Goal: Transaction & Acquisition: Purchase product/service

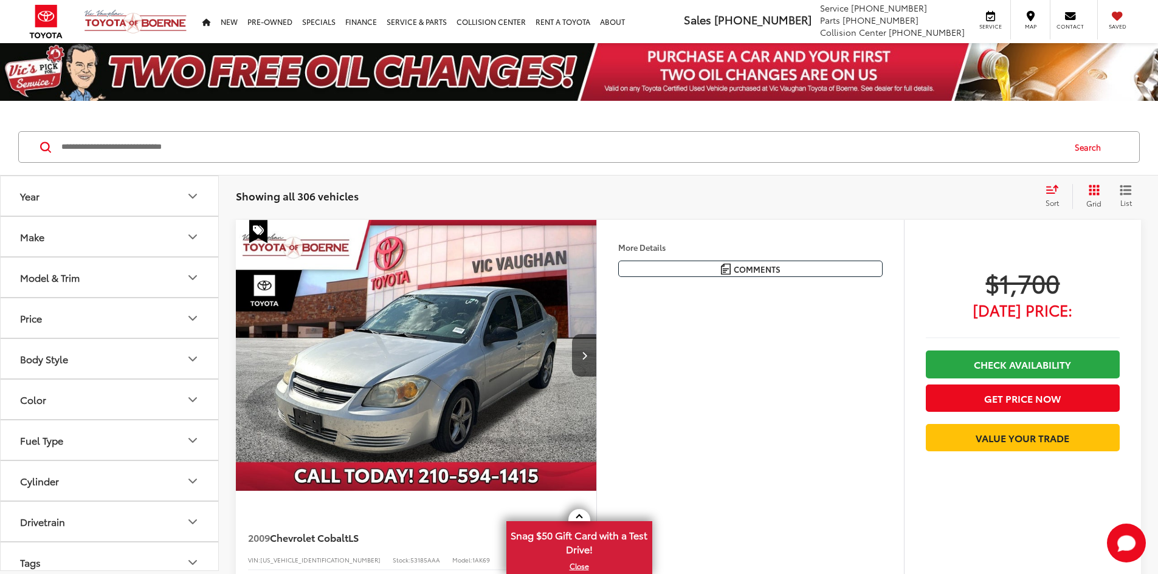
click at [97, 242] on button "Make" at bounding box center [110, 237] width 219 height 40
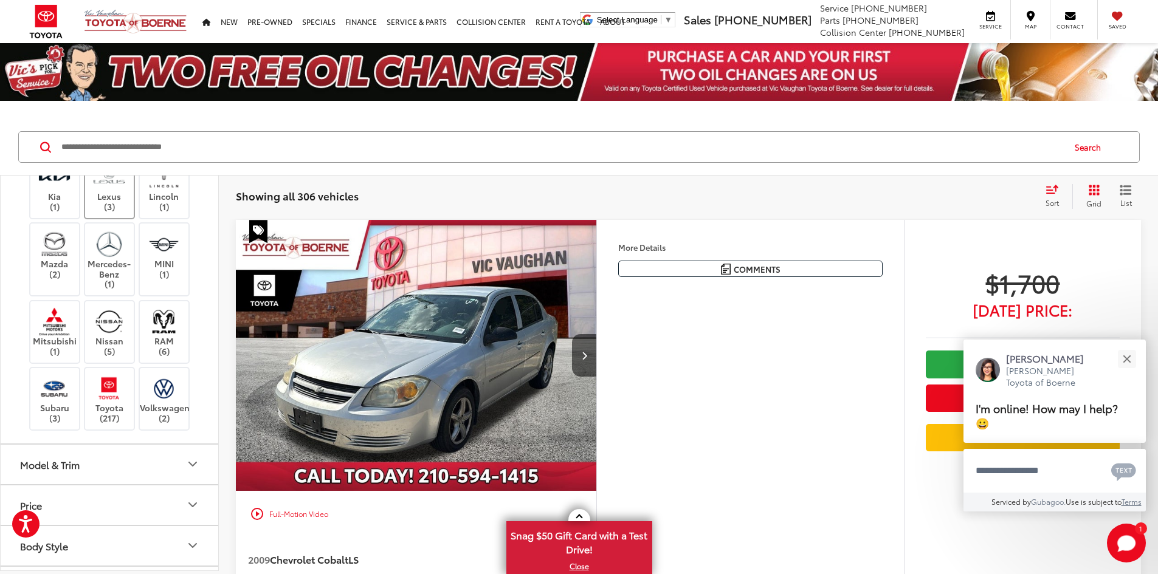
scroll to position [243, 0]
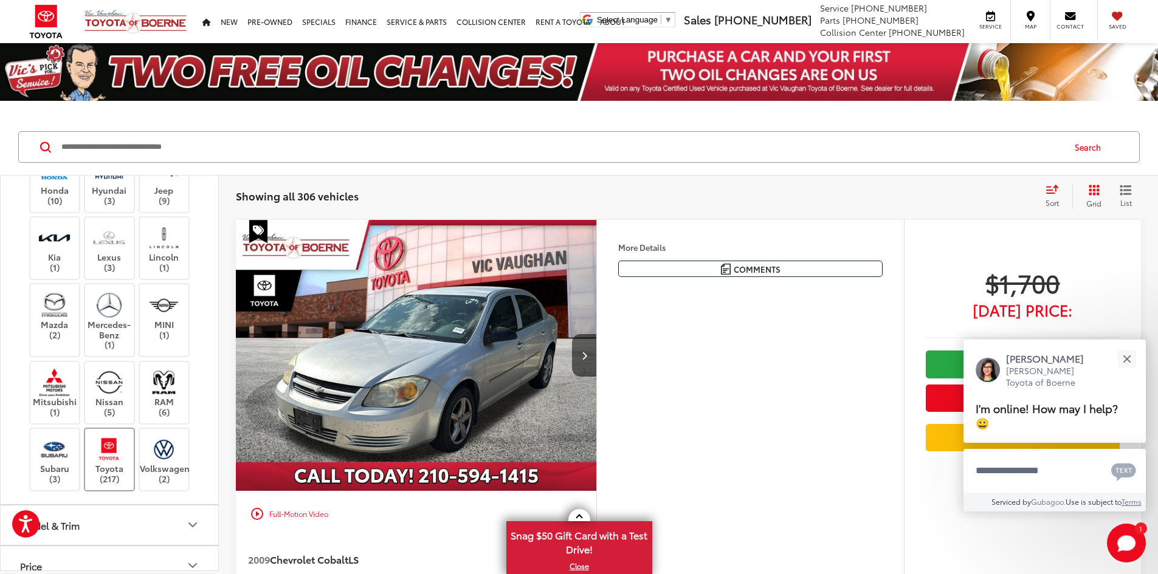
click at [111, 458] on img at bounding box center [108, 449] width 33 height 29
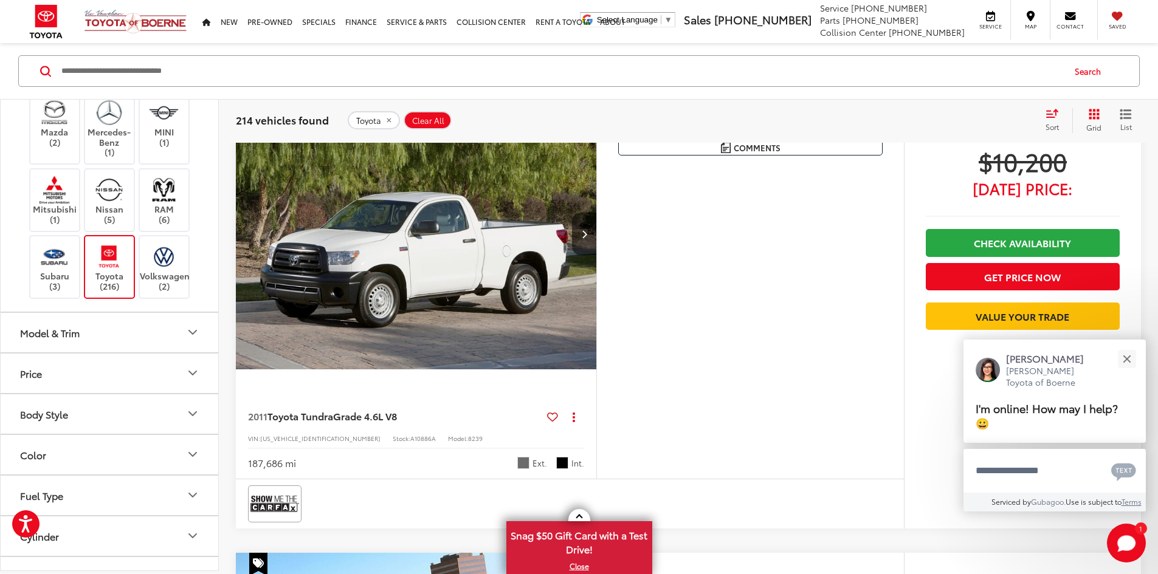
scroll to position [365, 0]
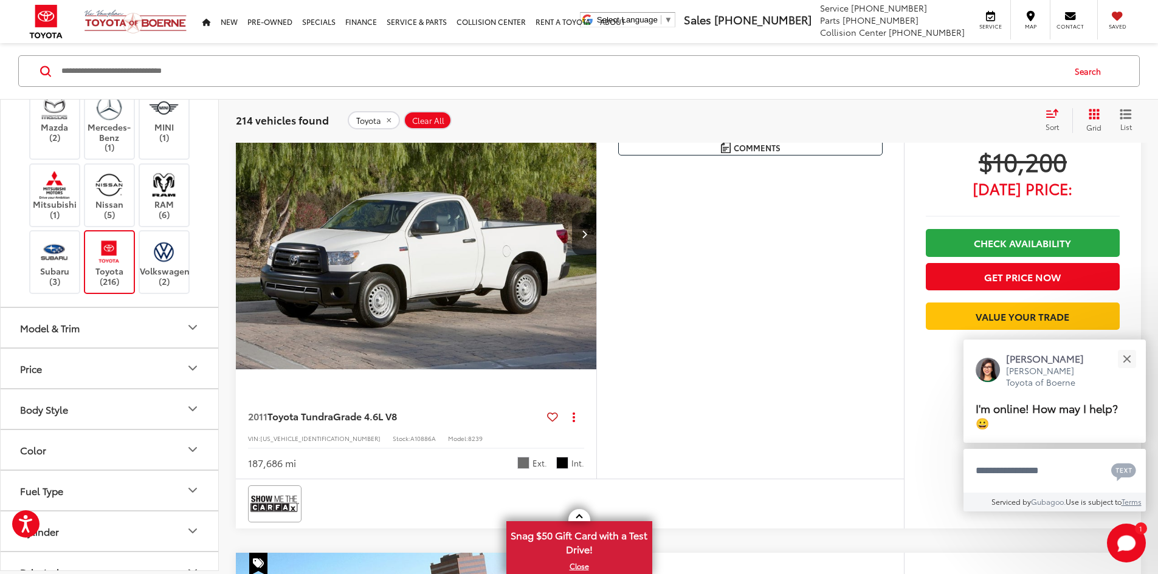
click at [123, 328] on button "Model & Trim" at bounding box center [110, 328] width 219 height 40
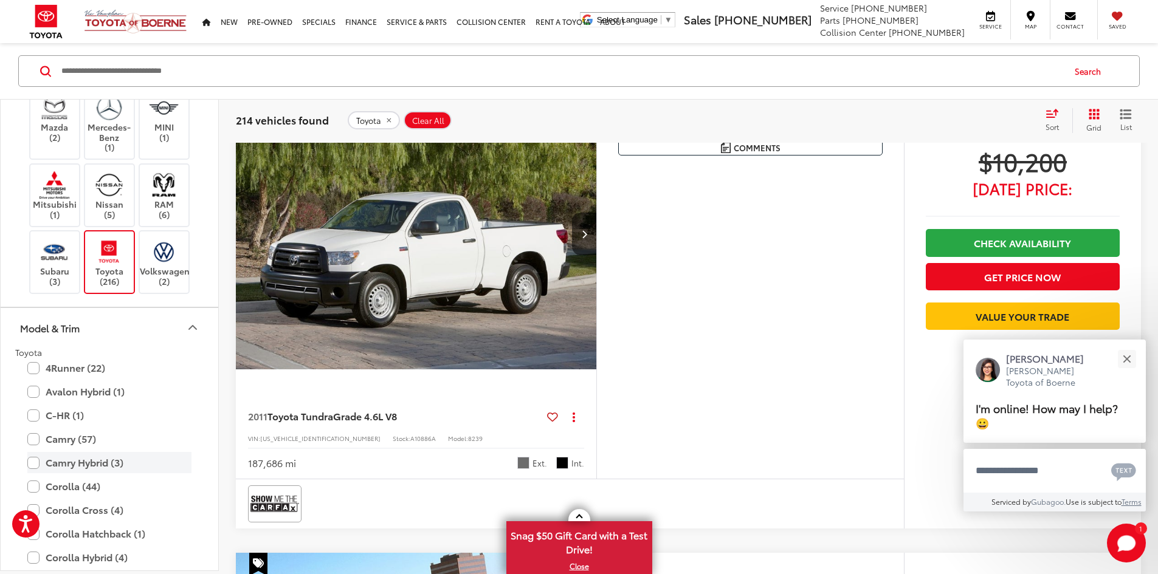
scroll to position [425, 0]
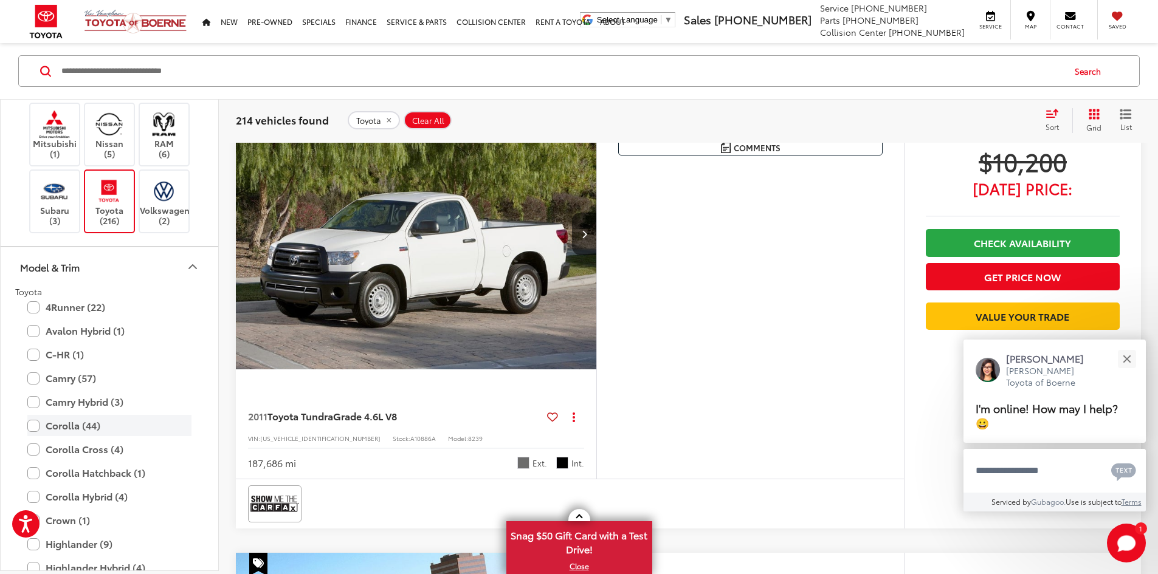
click at [36, 430] on label "Corolla (44)" at bounding box center [109, 425] width 164 height 21
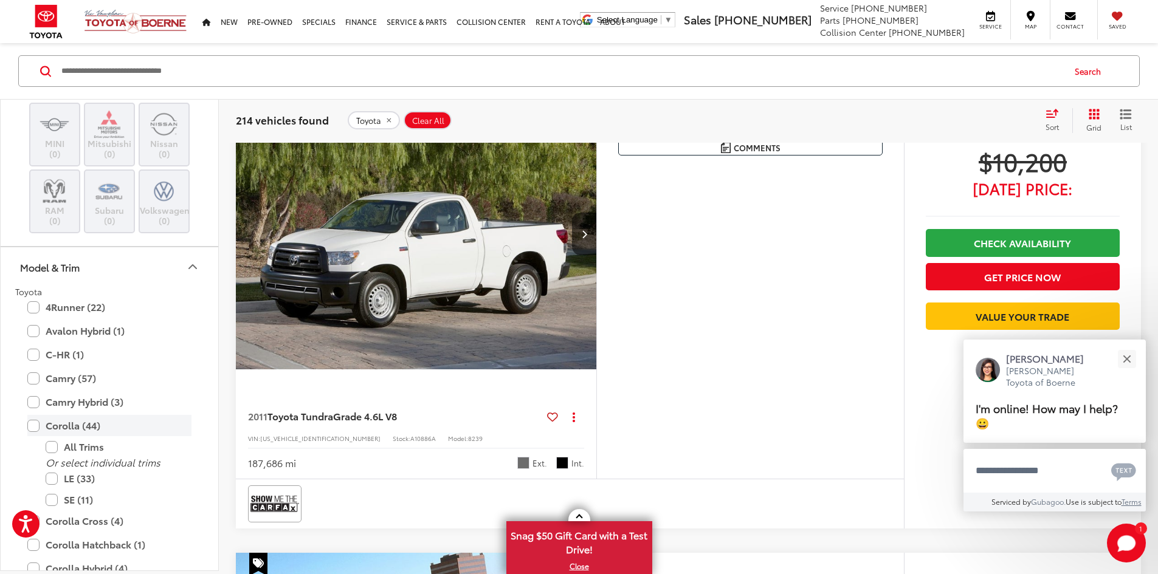
scroll to position [76, 0]
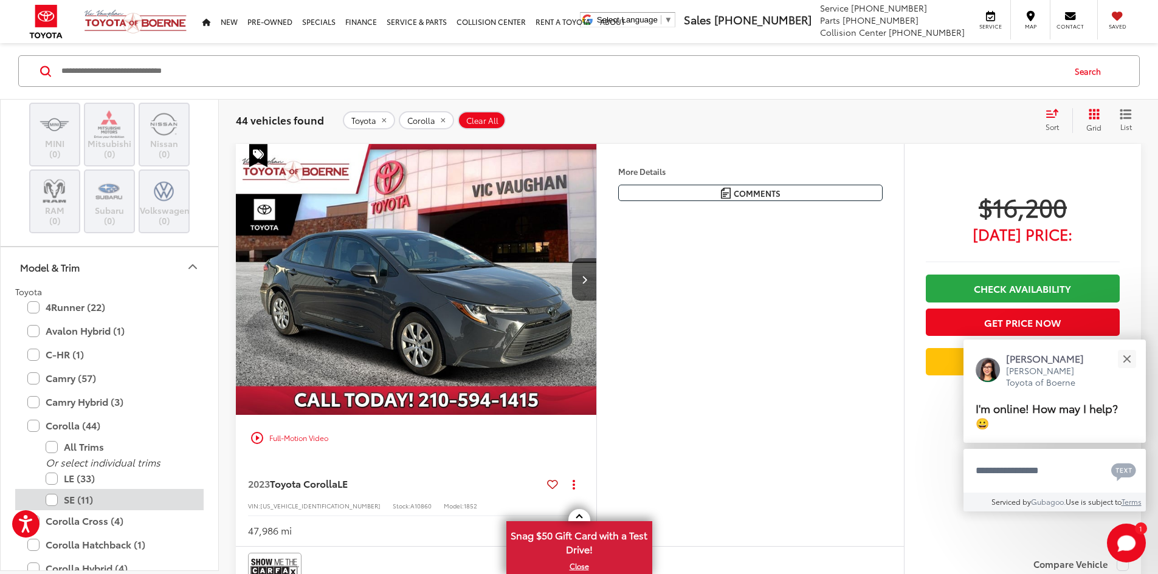
click at [53, 499] on label "SE (11)" at bounding box center [119, 499] width 146 height 21
click at [55, 480] on label "LE (33)" at bounding box center [119, 478] width 146 height 21
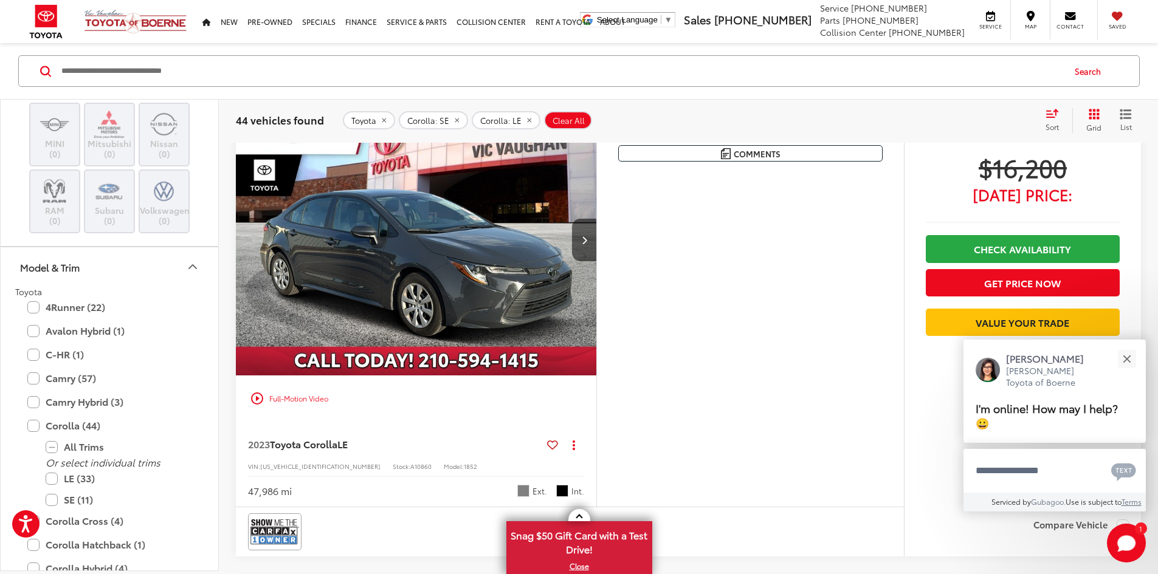
scroll to position [137, 0]
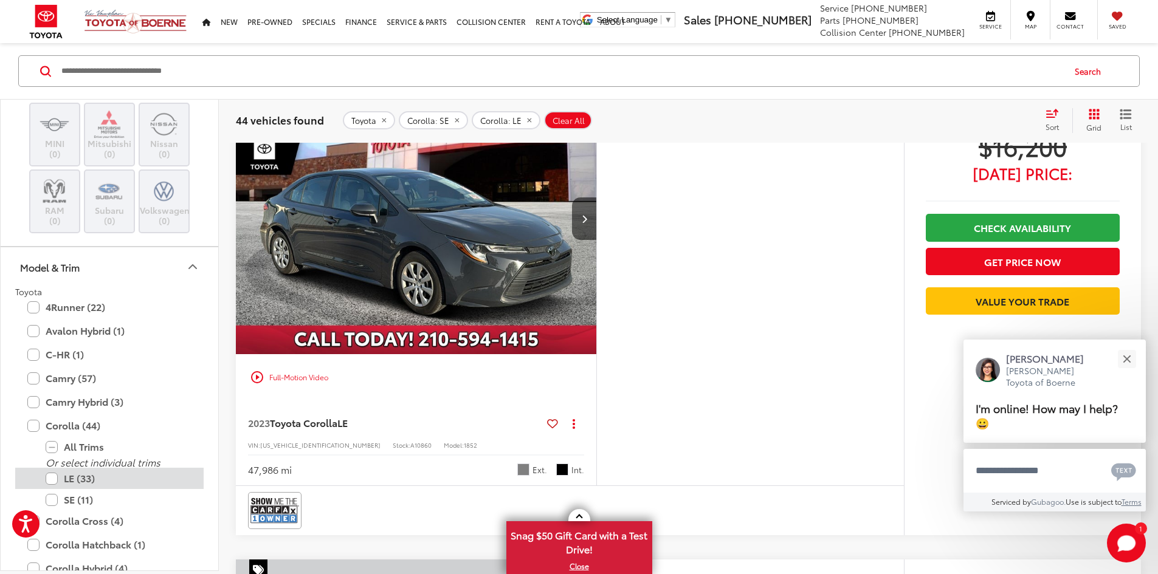
click at [55, 478] on label "LE (33)" at bounding box center [119, 478] width 146 height 21
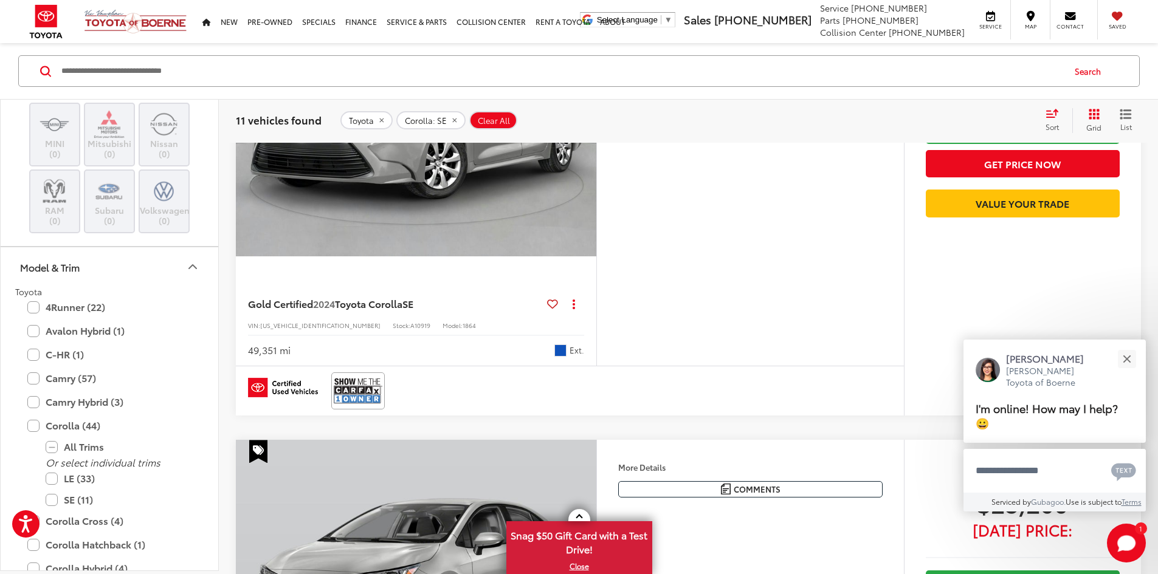
scroll to position [3054, 0]
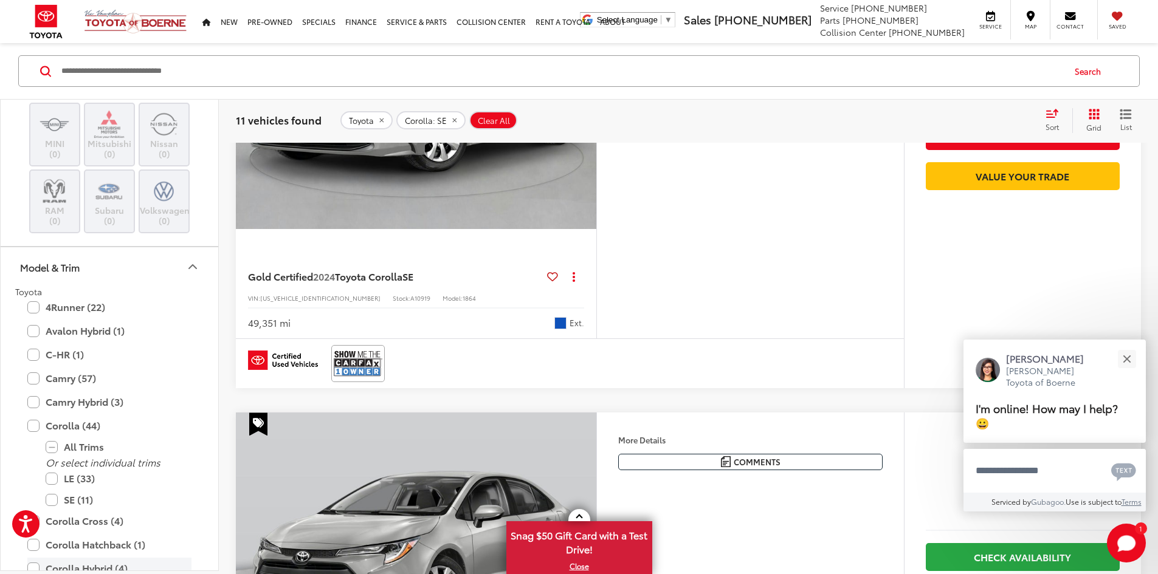
drag, startPoint x: 55, startPoint y: 506, endPoint x: 53, endPoint y: 494, distance: 12.4
click at [55, 507] on label "SE (11)" at bounding box center [119, 499] width 146 height 21
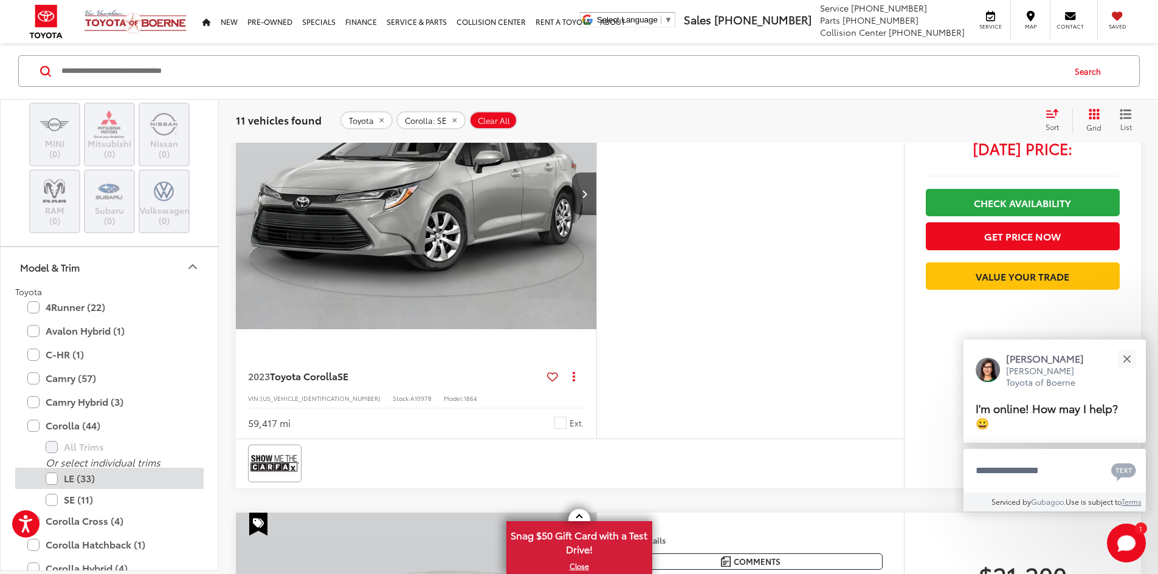
scroll to position [487, 0]
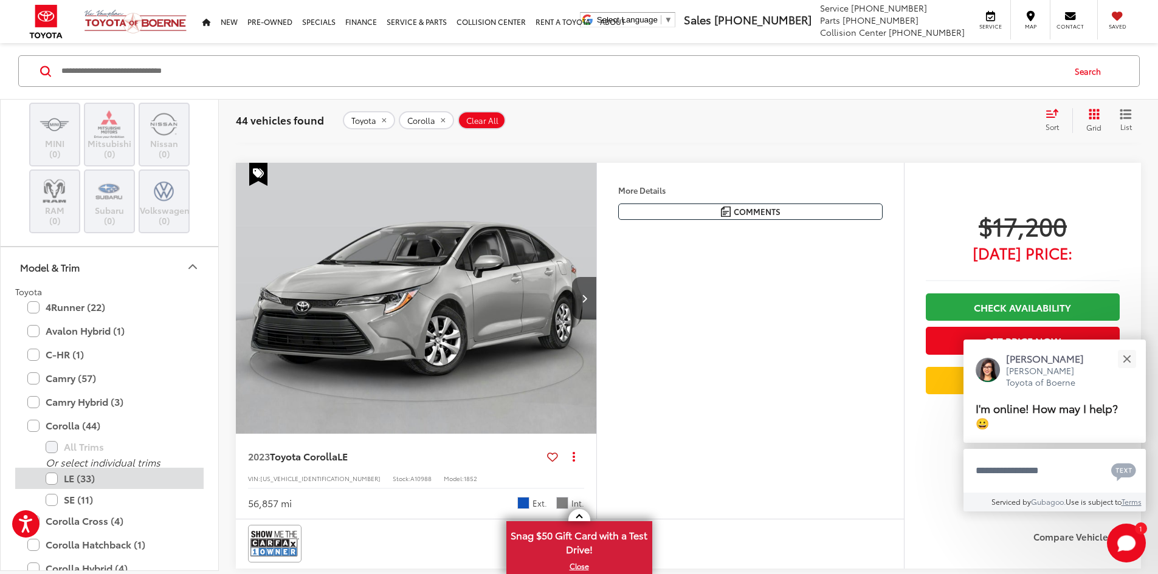
click at [50, 483] on label "LE (33)" at bounding box center [119, 478] width 146 height 21
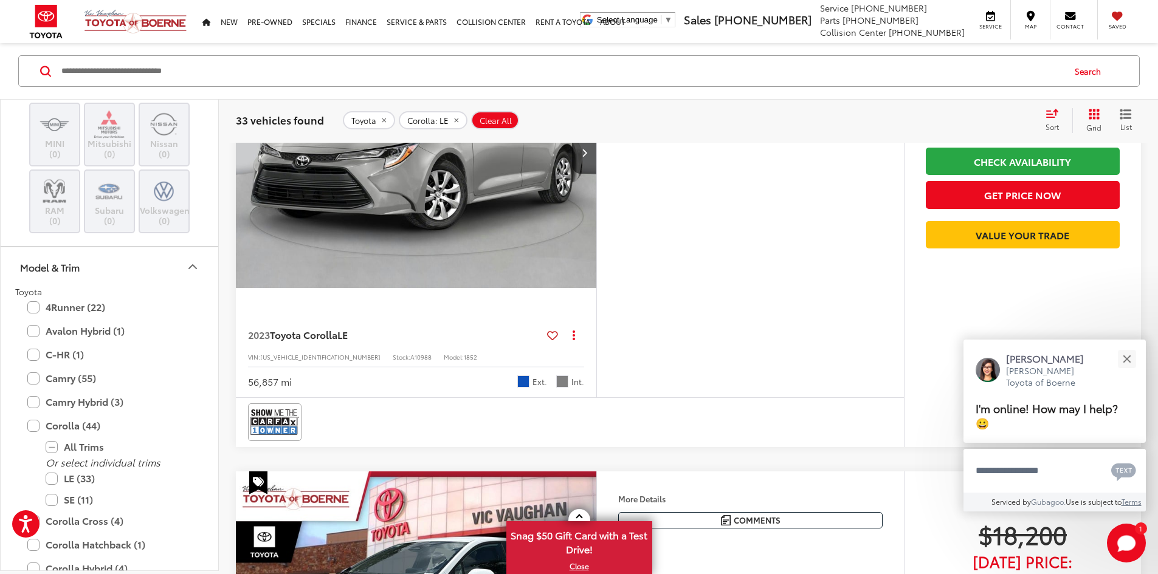
scroll to position [623, 0]
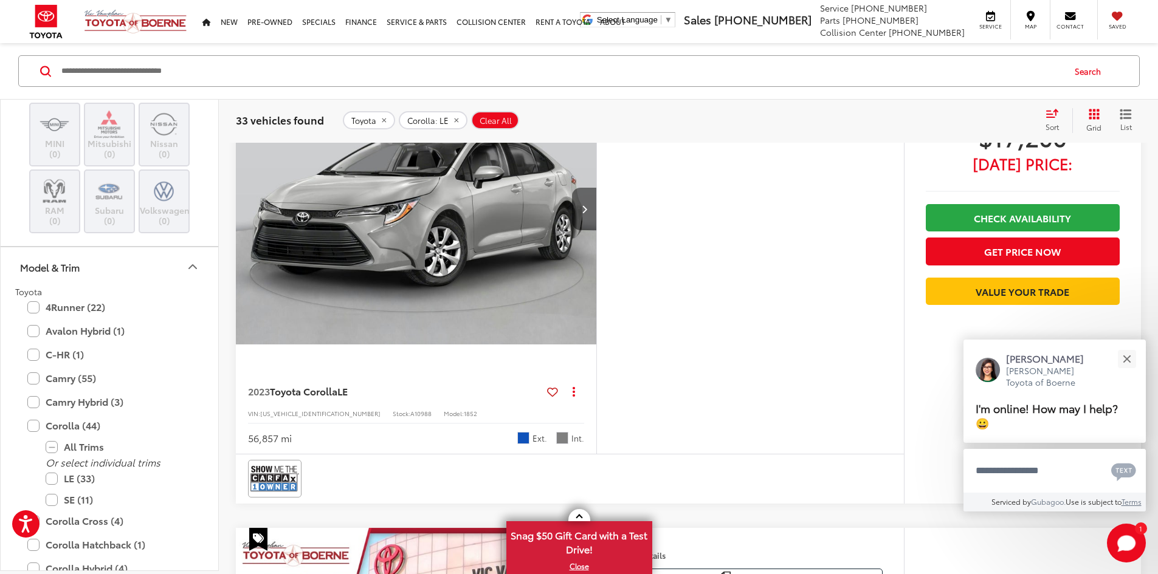
click at [587, 213] on icon "Next image" at bounding box center [584, 209] width 5 height 9
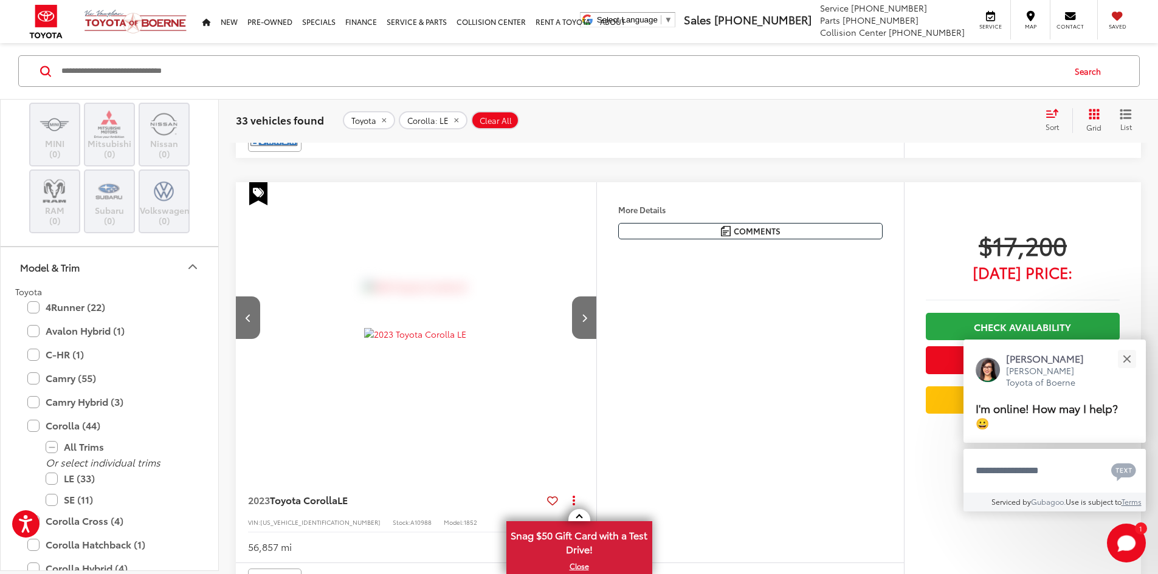
scroll to position [562, 0]
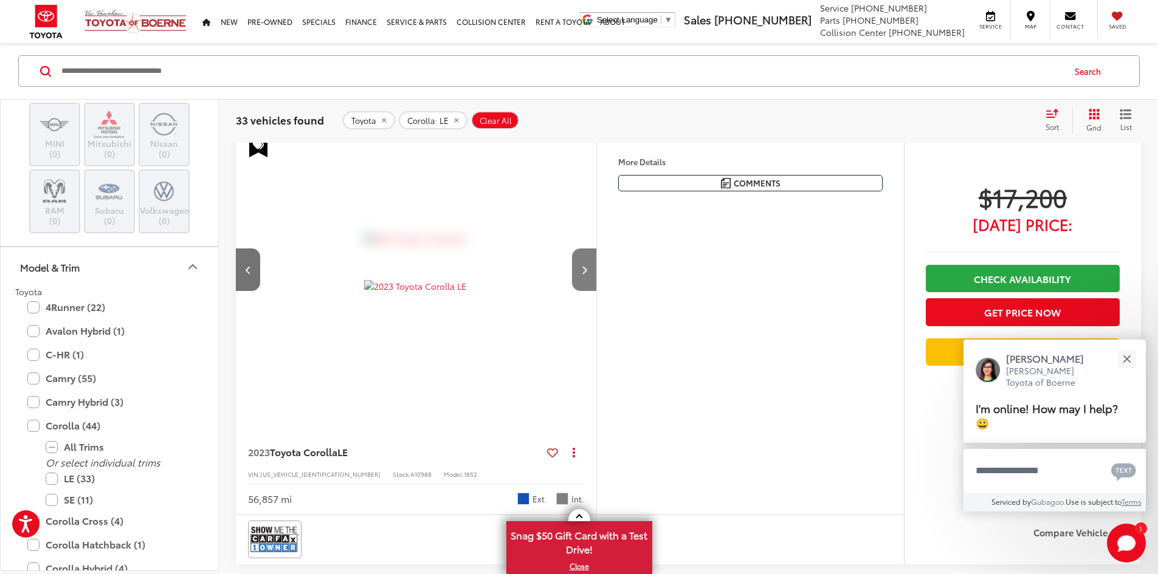
click at [596, 291] on button "Next image" at bounding box center [584, 270] width 24 height 43
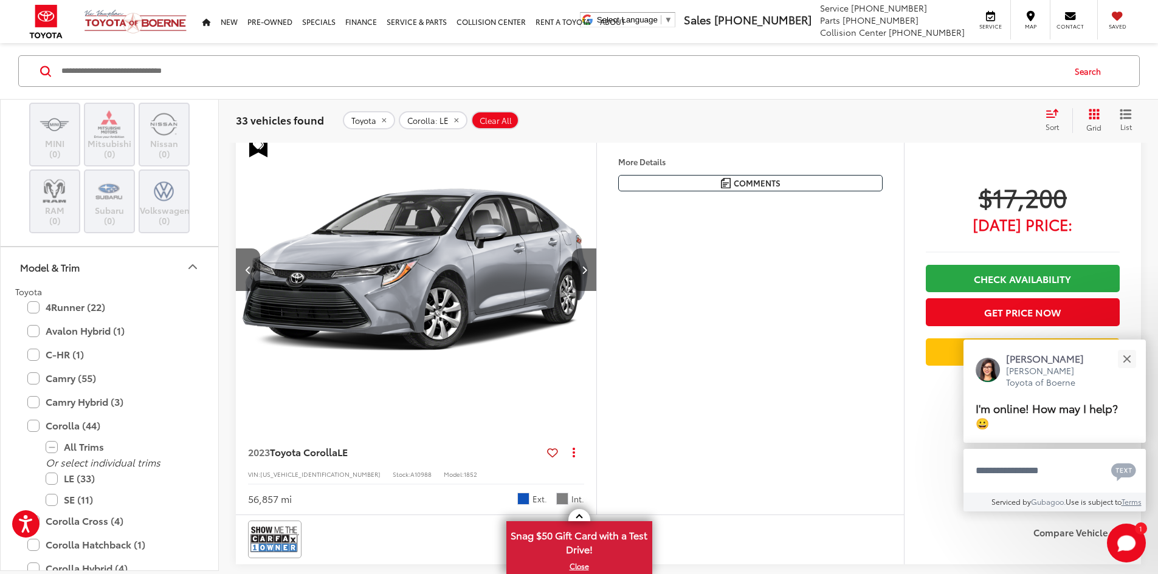
click at [0, 0] on button "More..." at bounding box center [0, 0] width 0 height 0
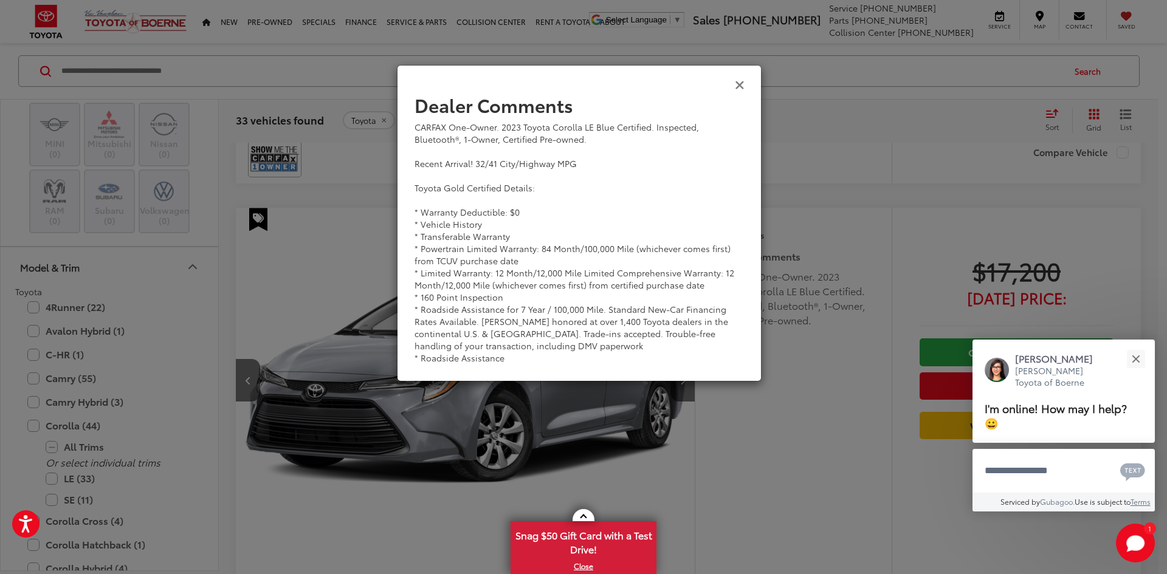
click at [735, 87] on icon "Close" at bounding box center [740, 84] width 10 height 13
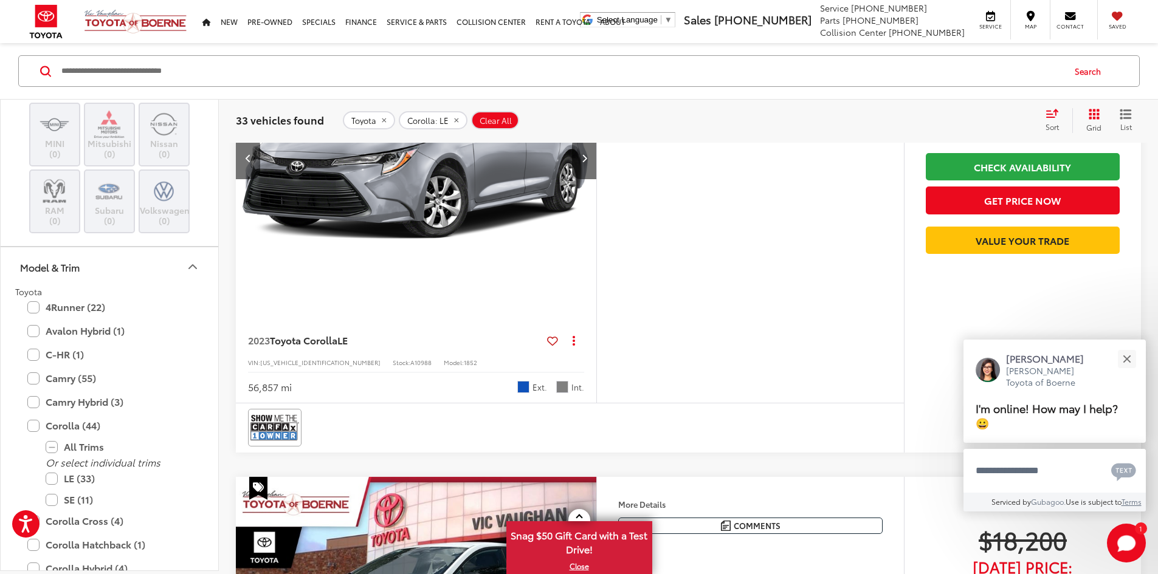
scroll to position [744, 0]
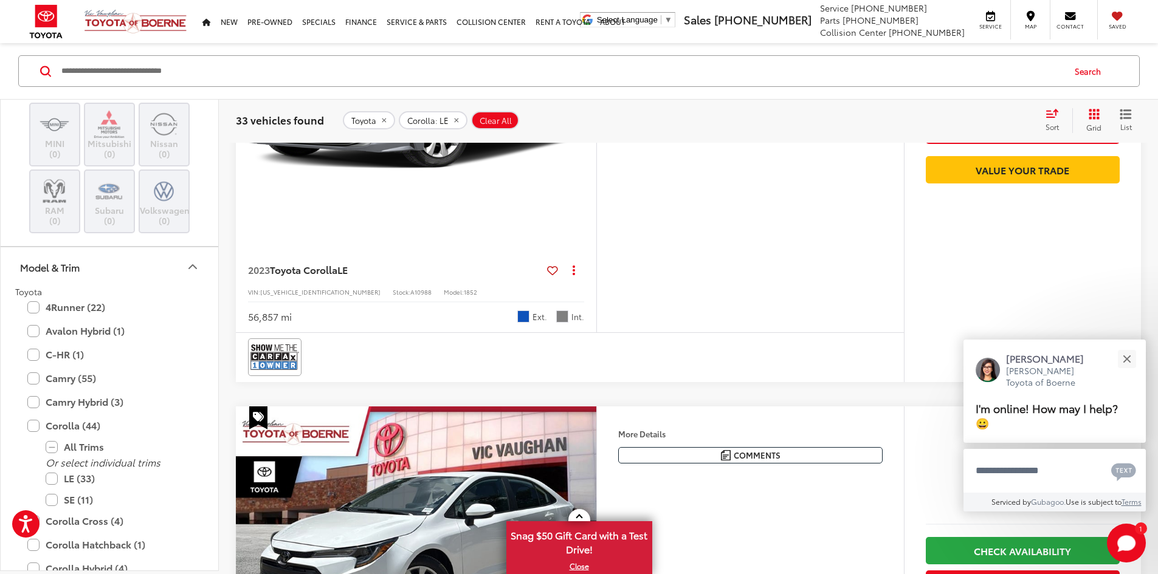
click at [596, 109] on button "Next image" at bounding box center [584, 87] width 24 height 43
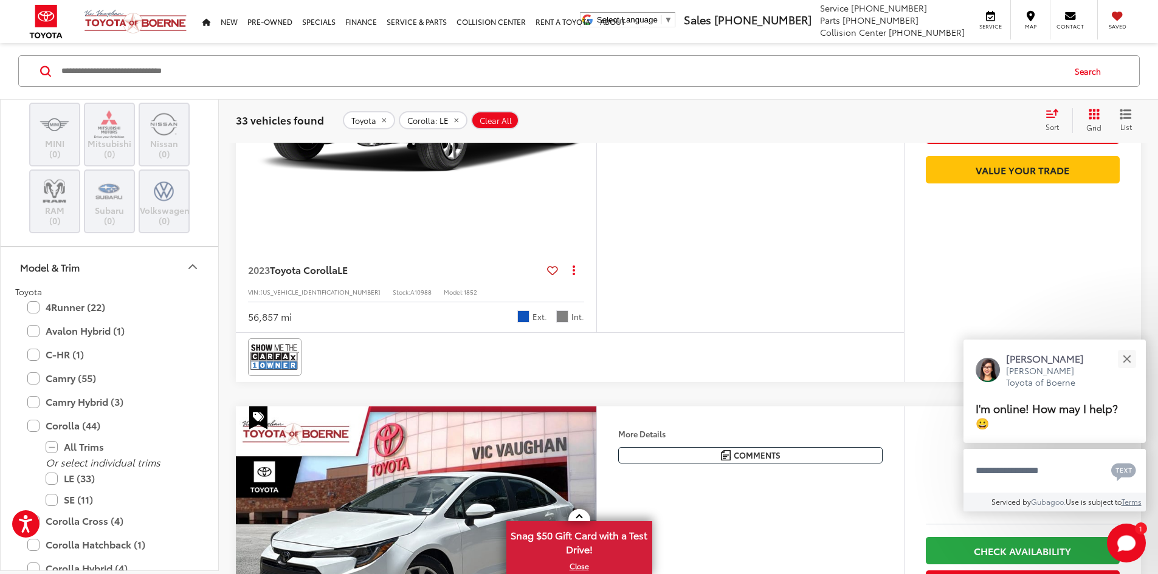
scroll to position [684, 0]
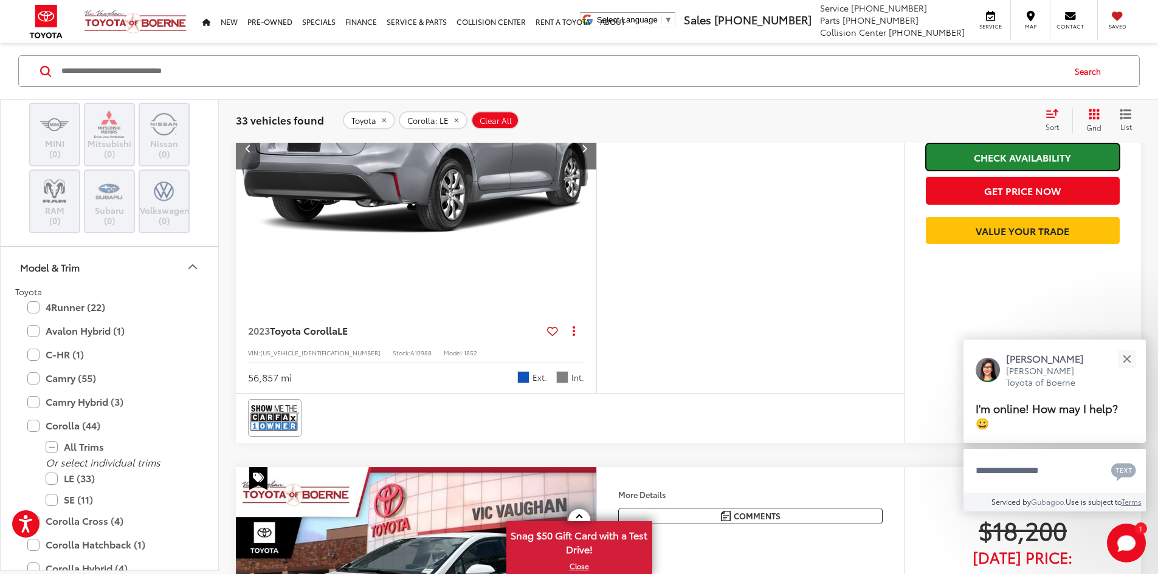
click at [992, 171] on link "Check Availability" at bounding box center [1023, 156] width 194 height 27
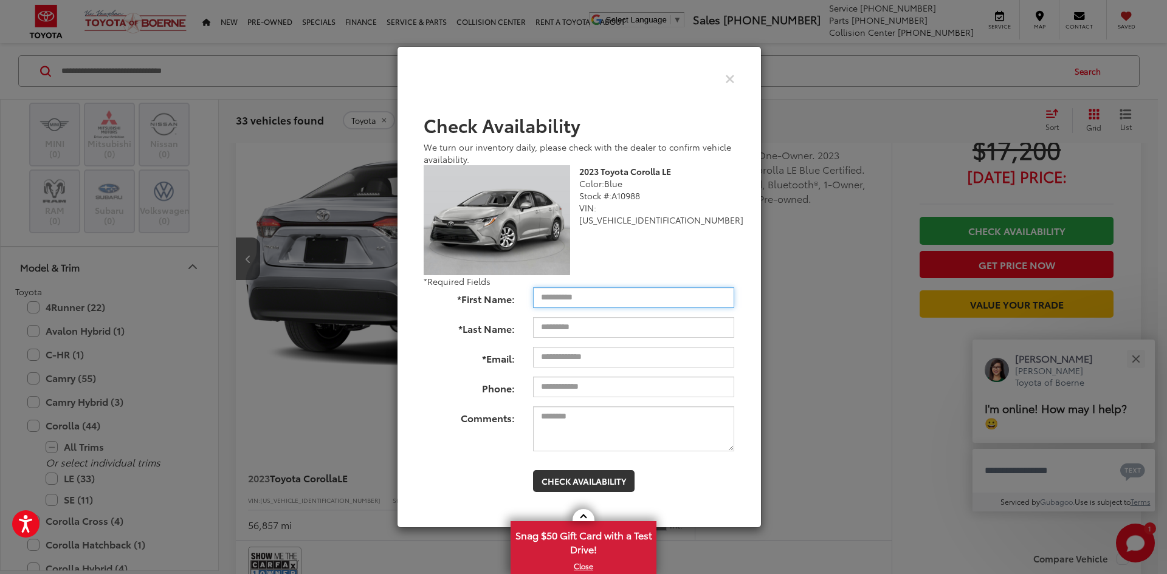
click at [565, 303] on input "*First Name:" at bounding box center [633, 297] width 201 height 21
type input "*********"
click at [625, 329] on input "*Last Name:" at bounding box center [633, 327] width 201 height 21
type input "*******"
click at [725, 80] on icon "Close" at bounding box center [730, 78] width 10 height 13
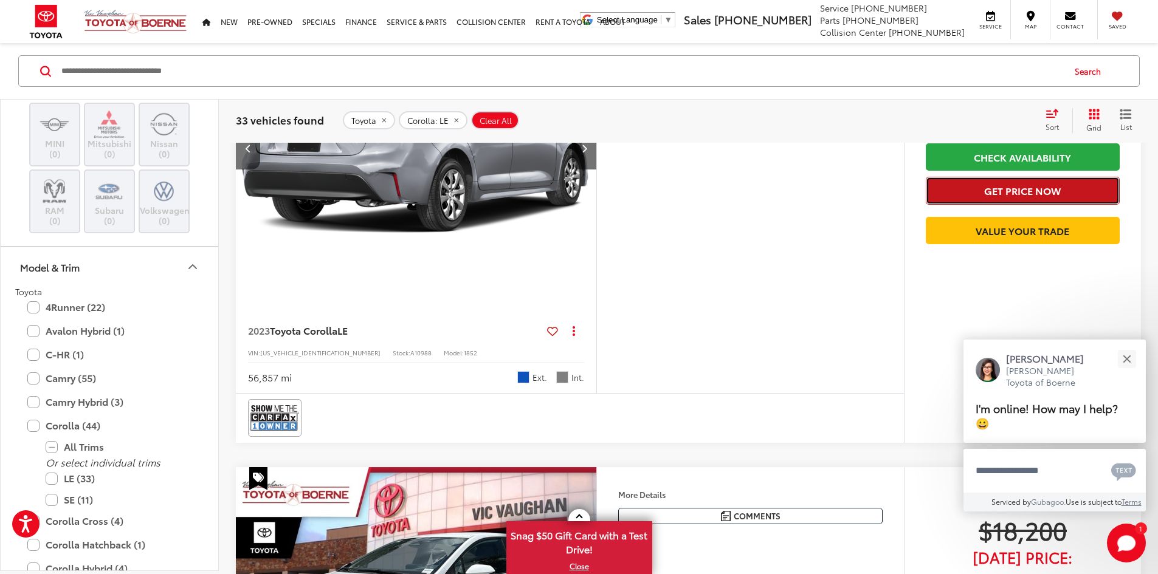
click at [1011, 204] on button "Get Price Now" at bounding box center [1023, 190] width 194 height 27
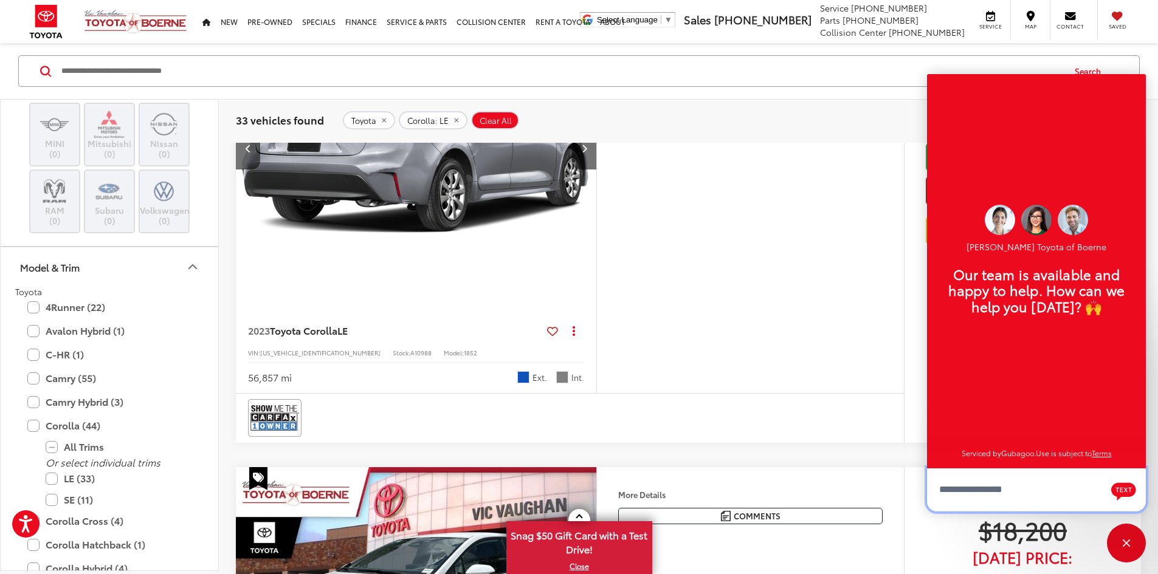
scroll to position [15, 0]
click at [1127, 538] on div "Close" at bounding box center [1126, 543] width 39 height 39
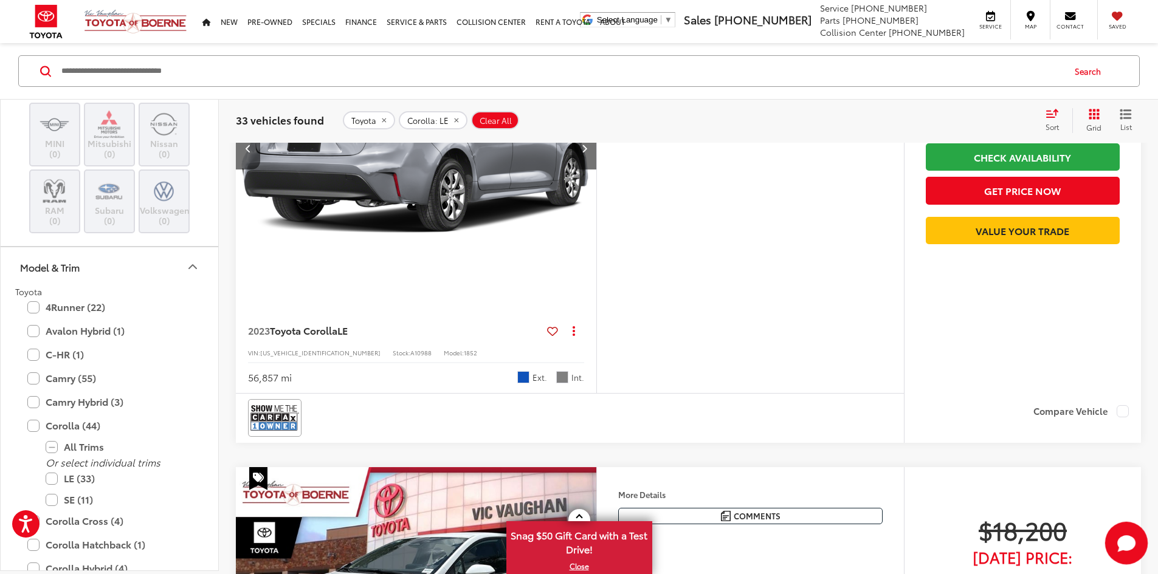
click at [1107, 524] on button "Start Chat" at bounding box center [1126, 543] width 39 height 39
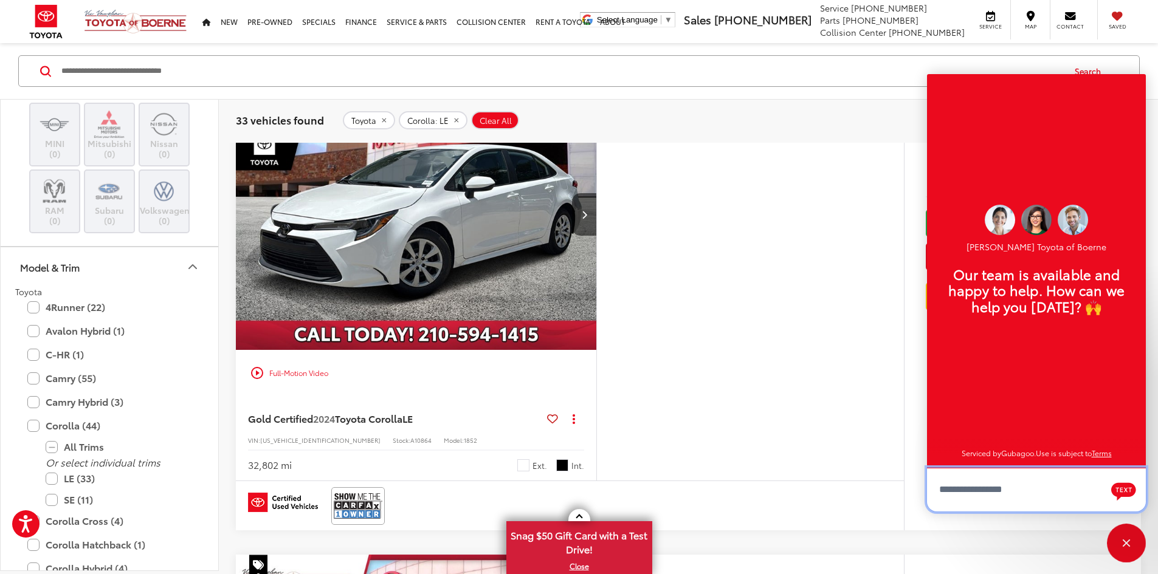
scroll to position [1094, 0]
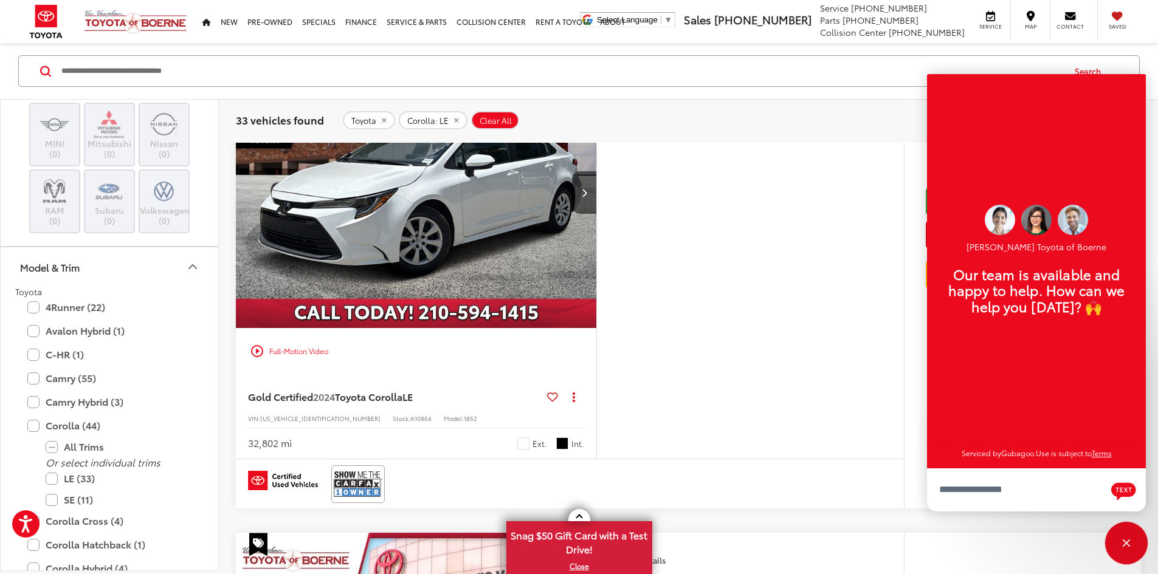
click at [1121, 548] on div "Close" at bounding box center [1126, 543] width 39 height 39
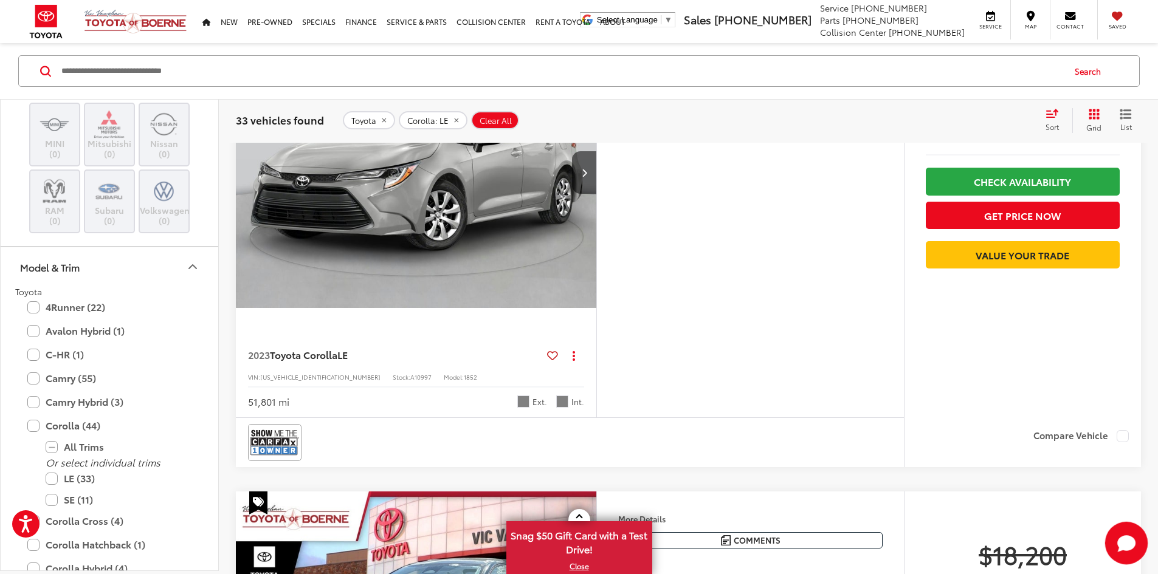
scroll to position [2249, 0]
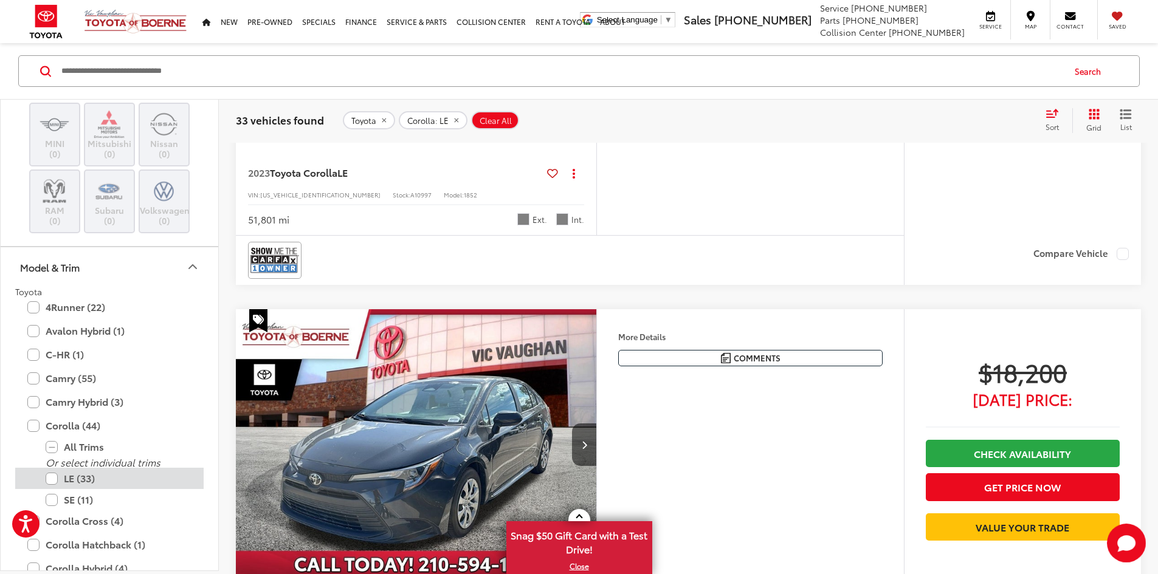
click at [48, 480] on label "LE (33)" at bounding box center [119, 478] width 146 height 21
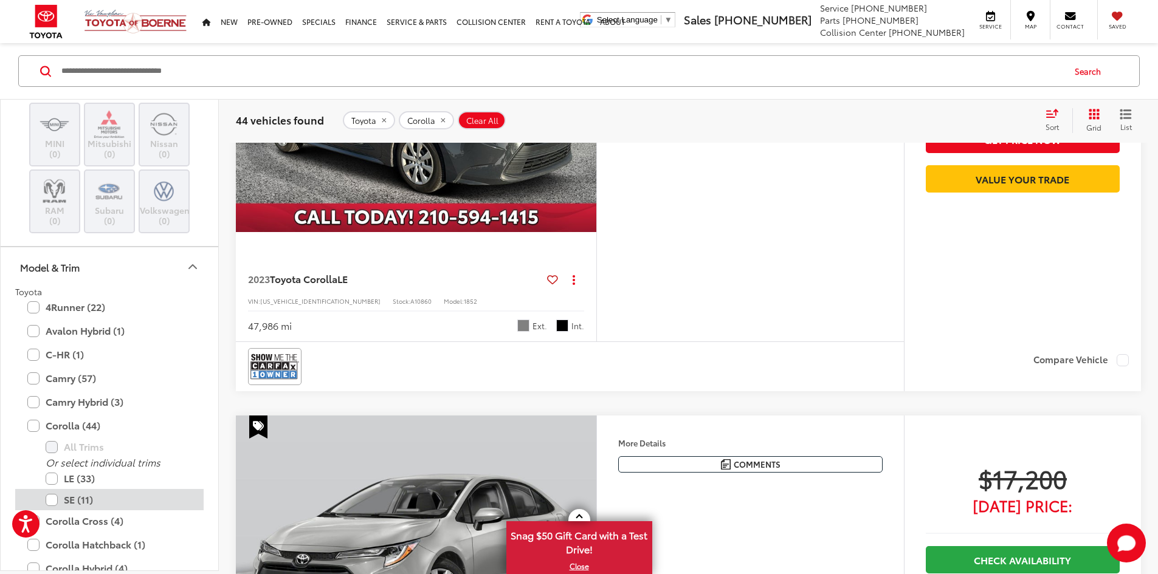
scroll to position [76, 0]
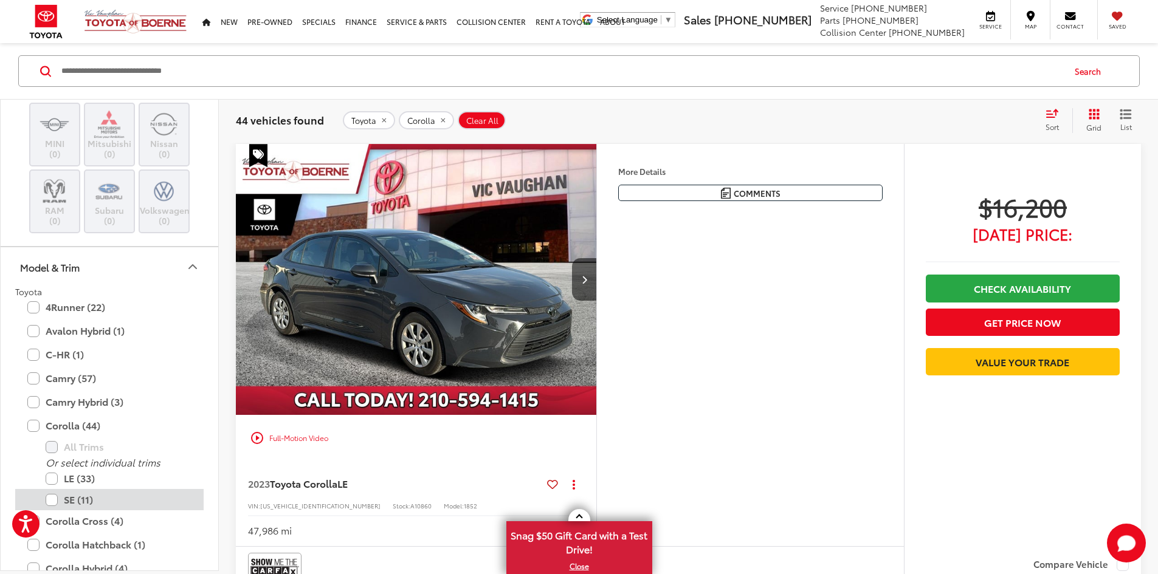
click at [48, 501] on label "SE (11)" at bounding box center [119, 499] width 146 height 21
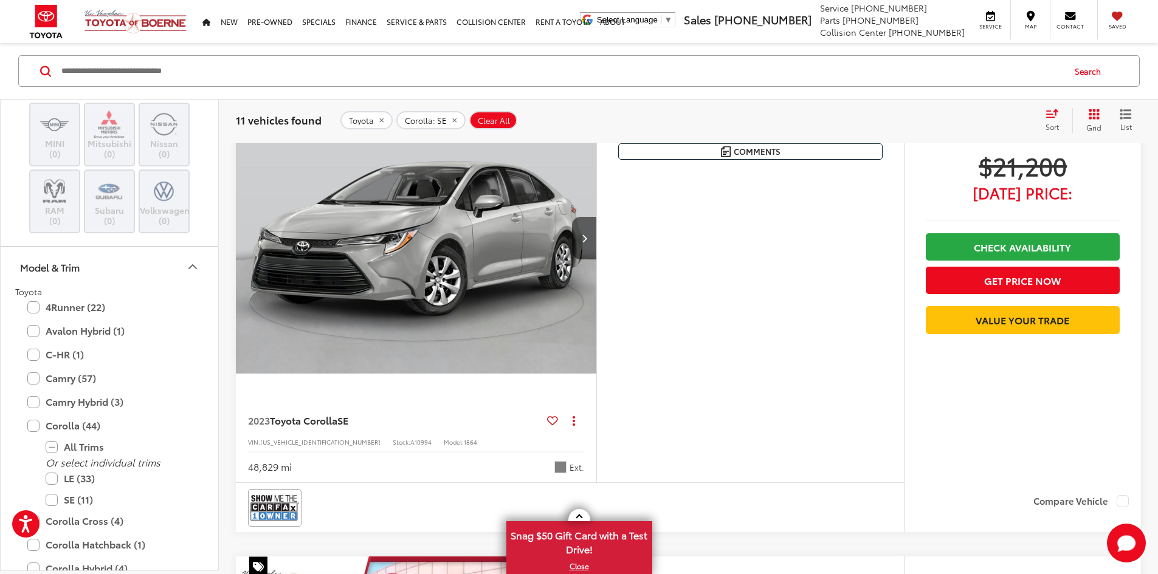
scroll to position [1170, 0]
